Goal: Ask a question: Seek information or help from site administrators or community

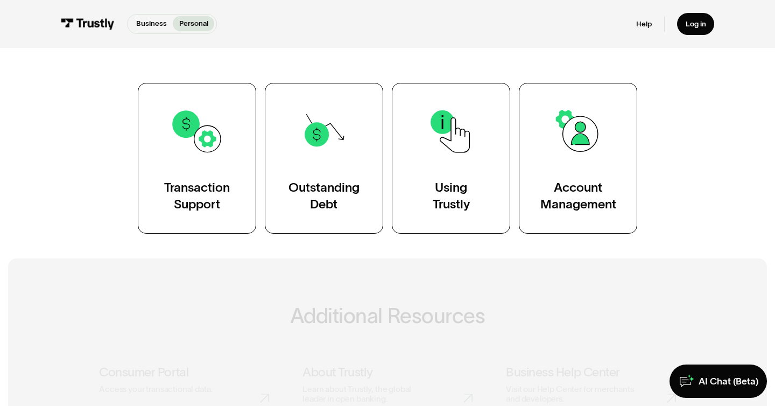
scroll to position [213, 0]
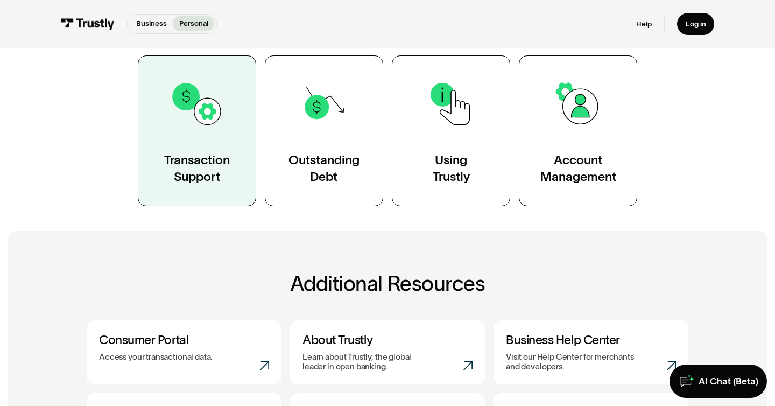
click at [206, 146] on link "Transaction Support" at bounding box center [197, 130] width 118 height 151
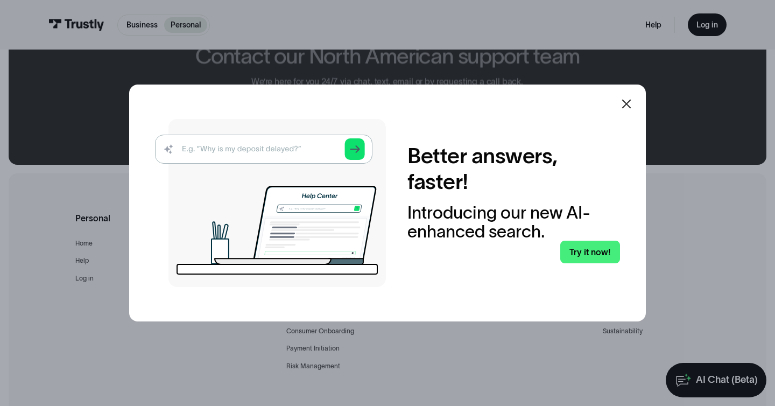
scroll to position [1568, 0]
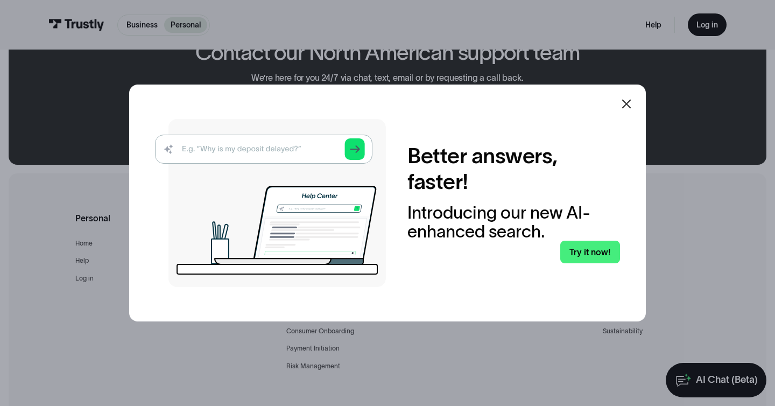
click at [625, 98] on icon at bounding box center [626, 103] width 13 height 13
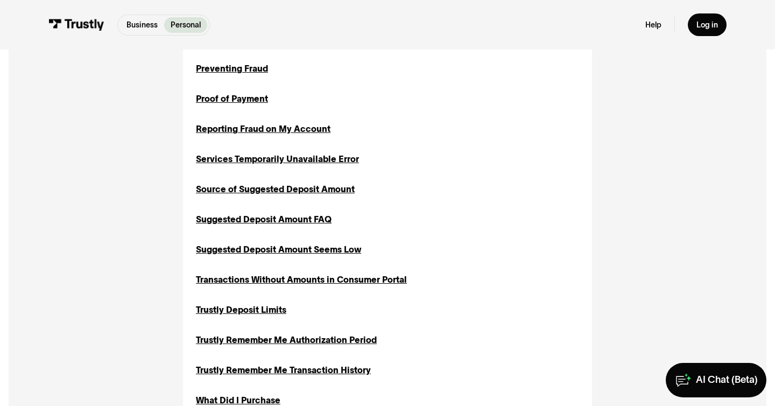
scroll to position [791, 0]
